Goal: Communication & Community: Answer question/provide support

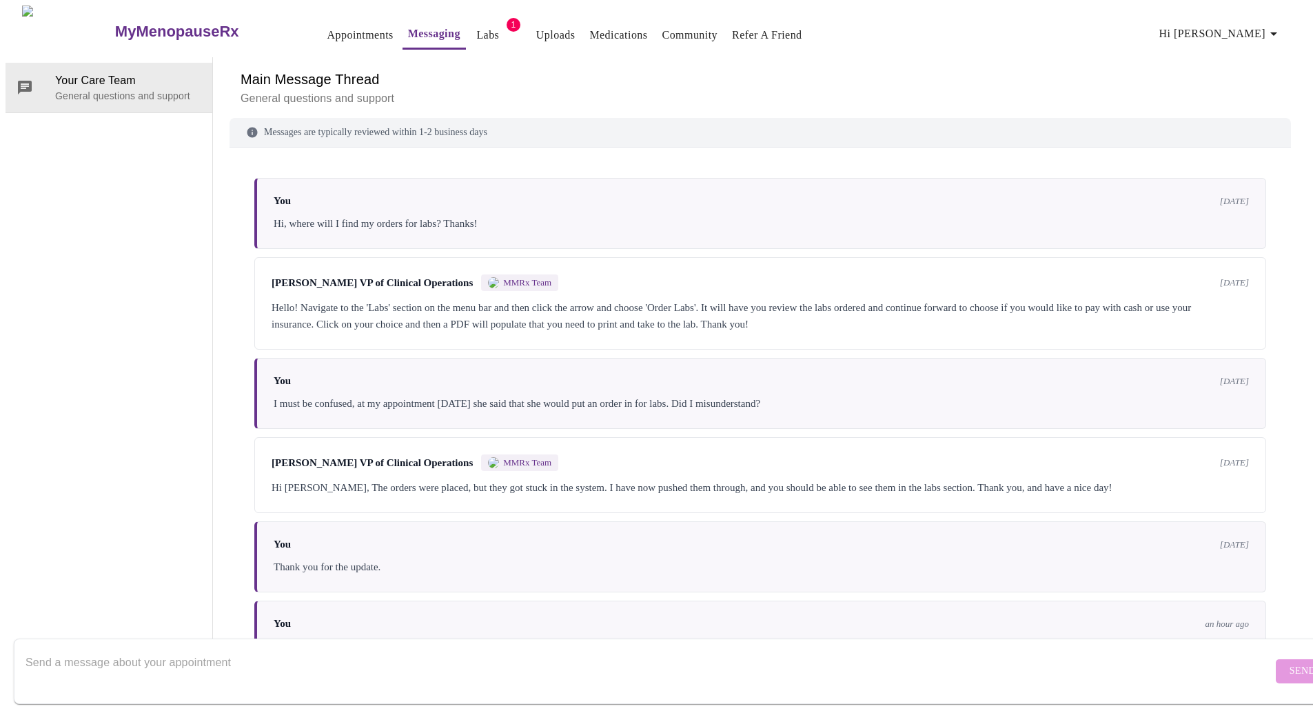
scroll to position [141, 0]
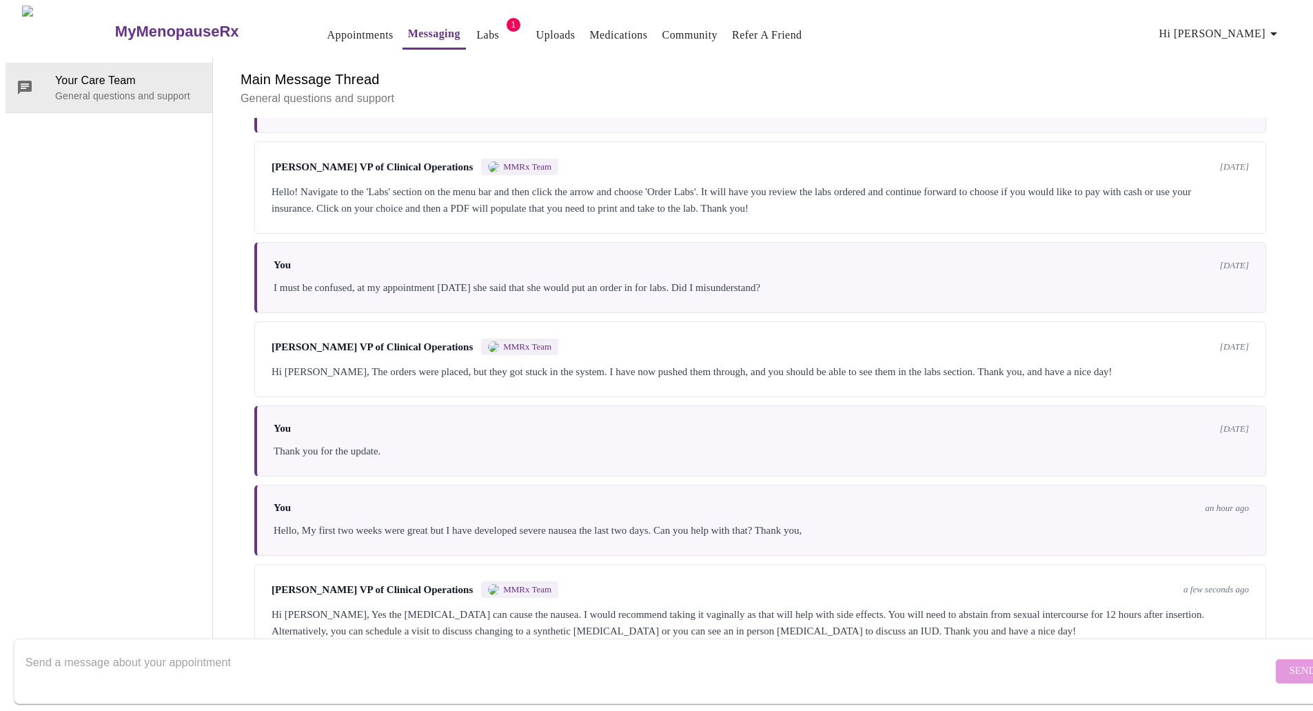
click at [552, 665] on textarea "Send a message about your appointment" at bounding box center [649, 671] width 1247 height 44
drag, startPoint x: 699, startPoint y: 555, endPoint x: 660, endPoint y: 558, distance: 39.4
click at [660, 606] on div "Hi [PERSON_NAME], Yes the [MEDICAL_DATA] can cause the nausea. I would recommen…" at bounding box center [761, 622] width 978 height 33
copy div "vaginally"
click at [228, 649] on textarea "Thank you, I will try" at bounding box center [649, 671] width 1247 height 44
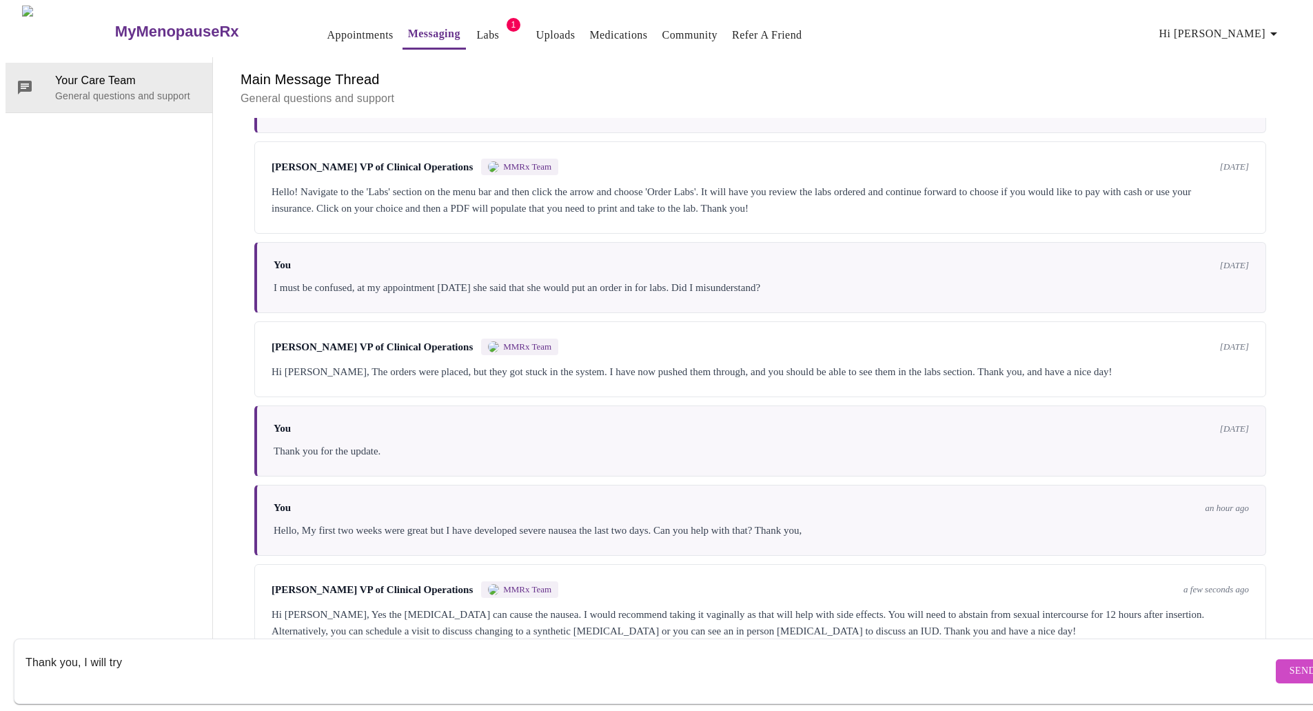
paste textarea "vaginally"
type textarea "Thank you, I will try vaginally and schedule an appointment if that doesn't res…"
click at [558, 638] on form "Thank you, I will try vaginally and schedule an appointment if that doesn't res…" at bounding box center [677, 670] width 1326 height 65
click at [1290, 663] on span "Send" at bounding box center [1303, 671] width 26 height 17
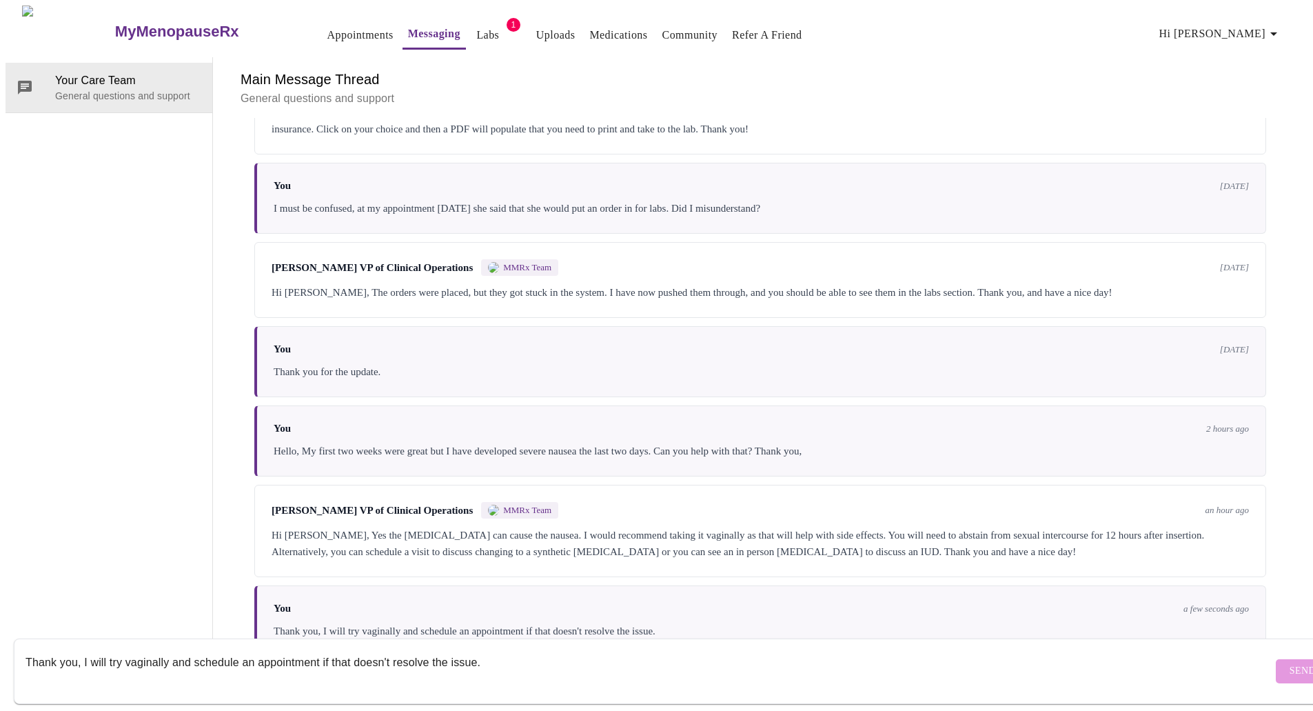
scroll to position [0, 0]
